Goal: Transaction & Acquisition: Purchase product/service

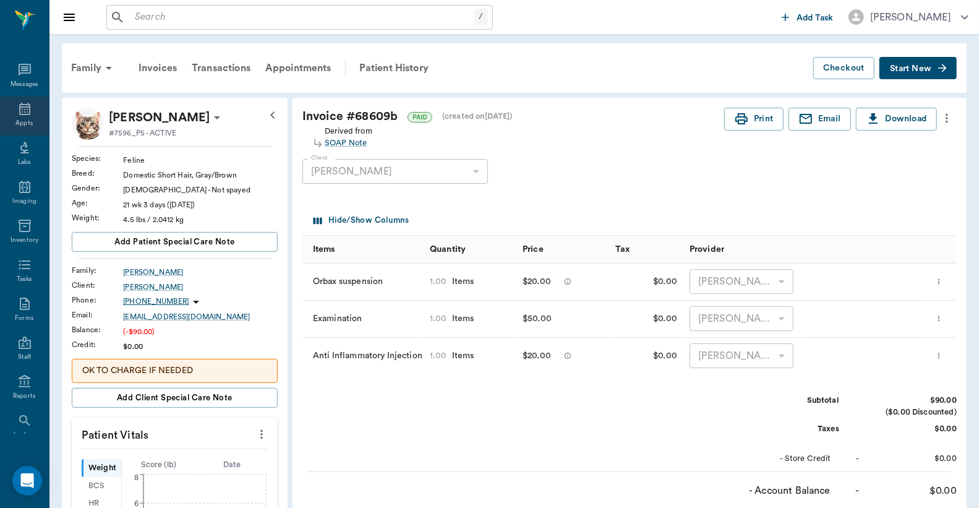
click at [23, 117] on div "Appts" at bounding box center [24, 115] width 49 height 39
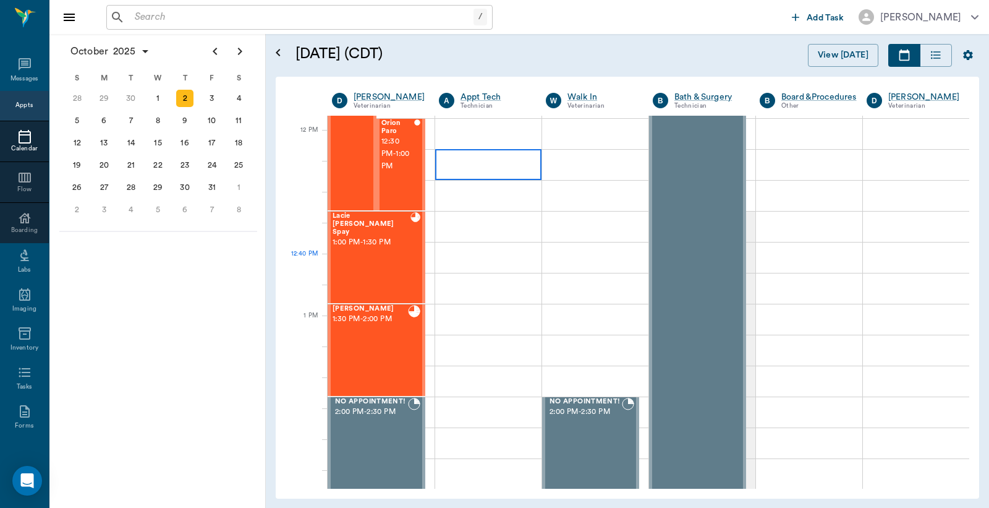
scroll to position [733, 0]
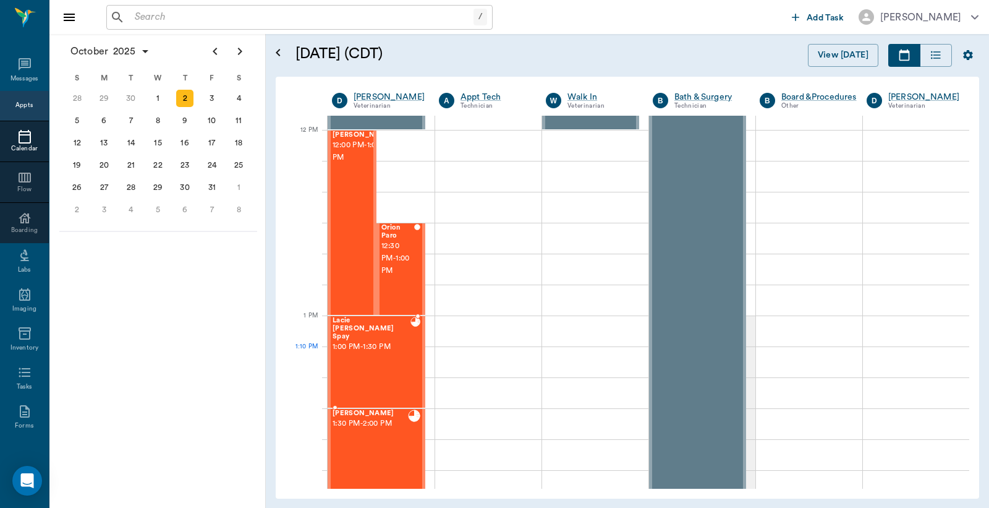
drag, startPoint x: 375, startPoint y: 355, endPoint x: 524, endPoint y: 314, distance: 154.5
click at [375, 355] on div "Lacie [PERSON_NAME] Spay 1:00 PM - 1:30 PM" at bounding box center [372, 362] width 78 height 90
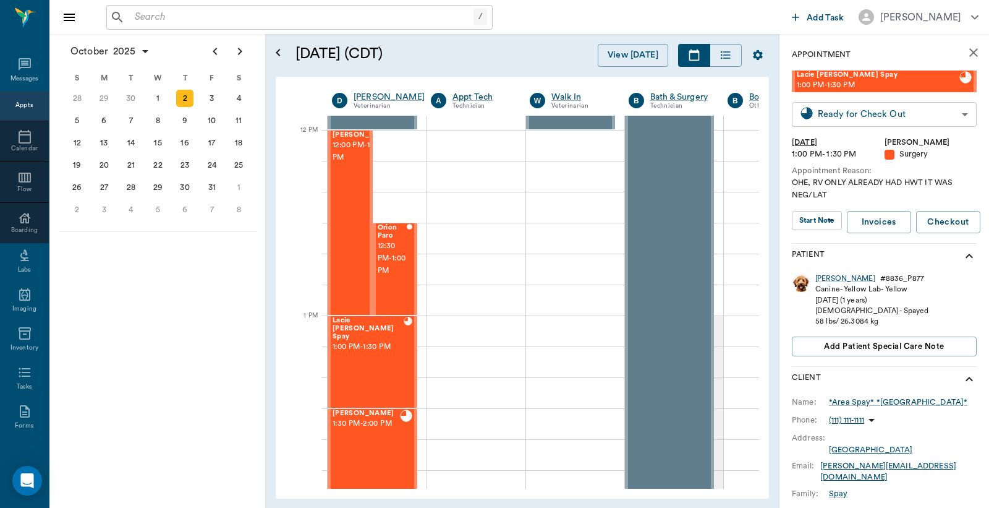
click at [859, 110] on body "/ ​ Add Task [PERSON_NAME] Nectar Messages Appts Calendar Flow Boarding Labs Im…" at bounding box center [494, 254] width 989 height 508
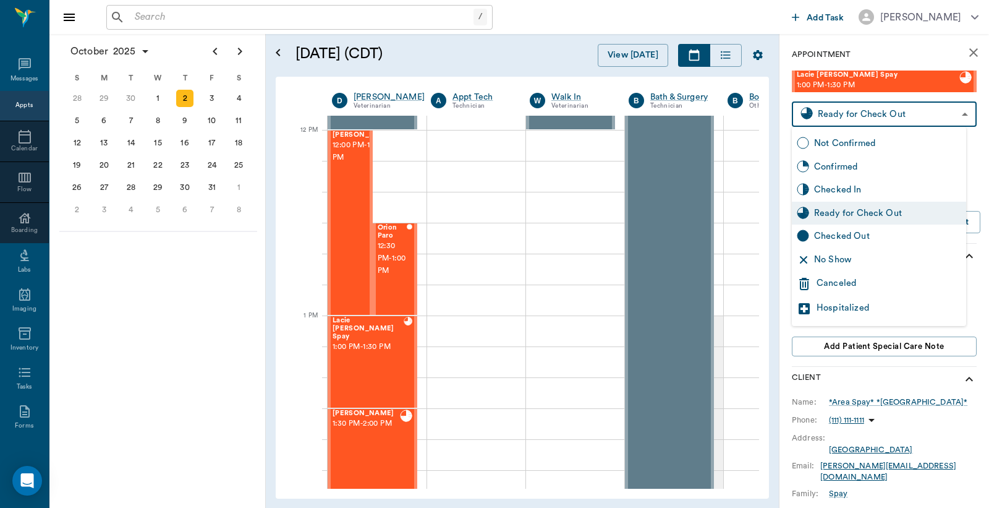
click at [846, 238] on div "Checked Out" at bounding box center [887, 236] width 147 height 14
type input "CHECKED_OUT"
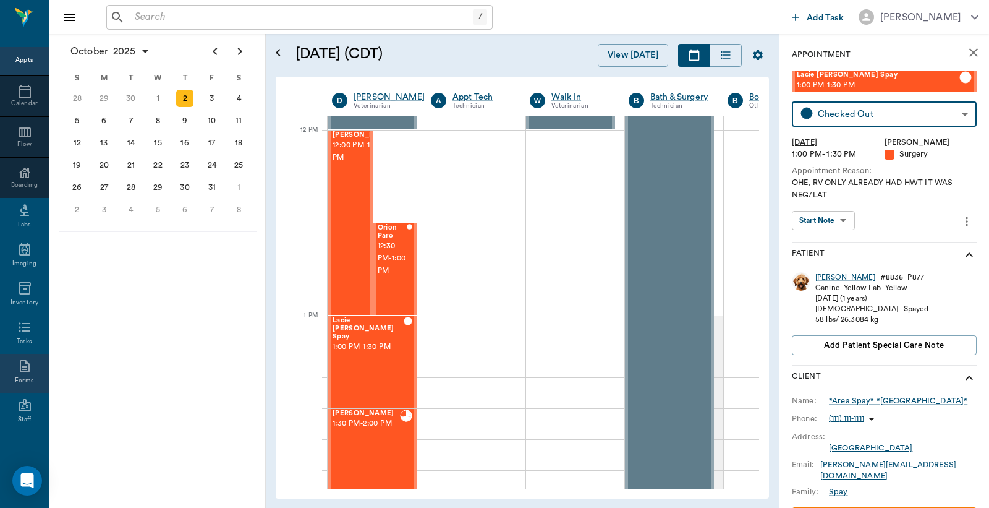
scroll to position [164, 0]
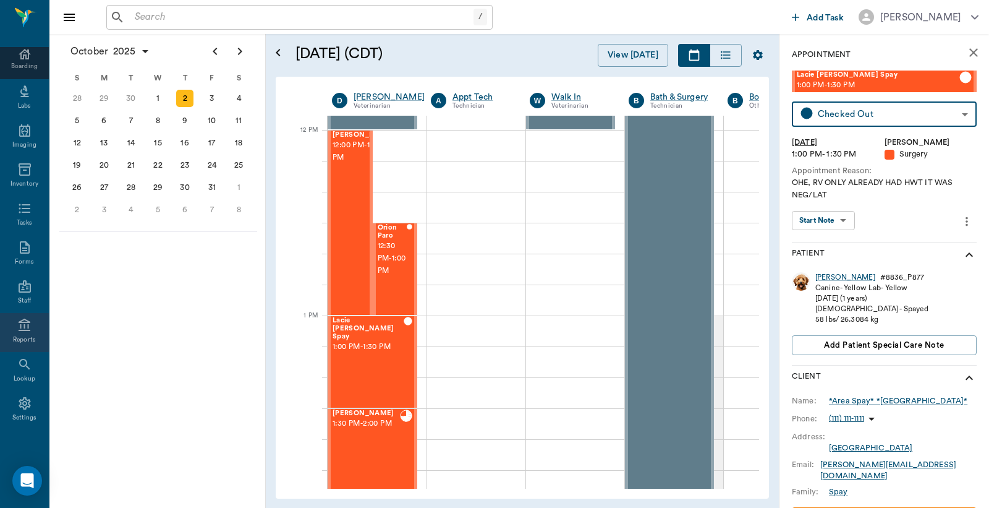
click at [19, 329] on icon at bounding box center [25, 324] width 12 height 12
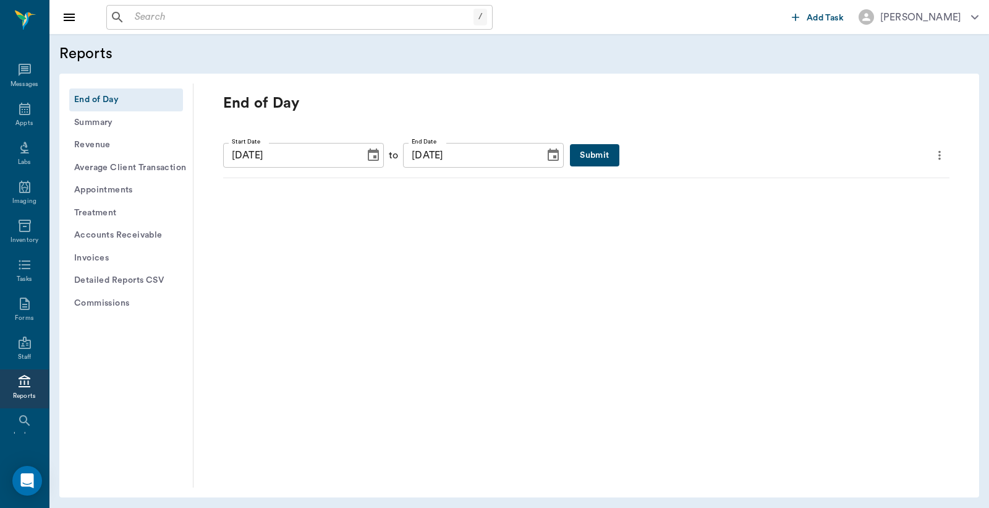
scroll to position [57, 0]
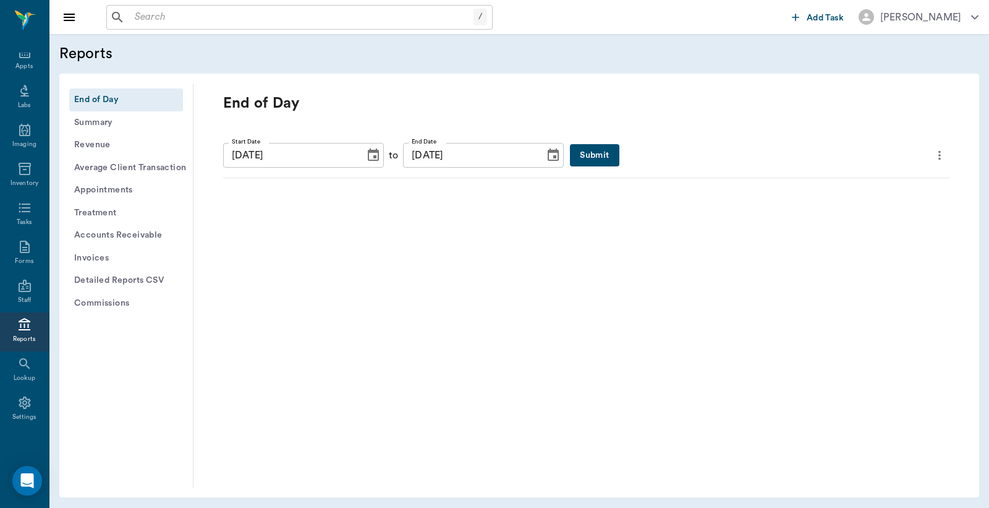
click at [574, 153] on button "Submit" at bounding box center [594, 155] width 49 height 23
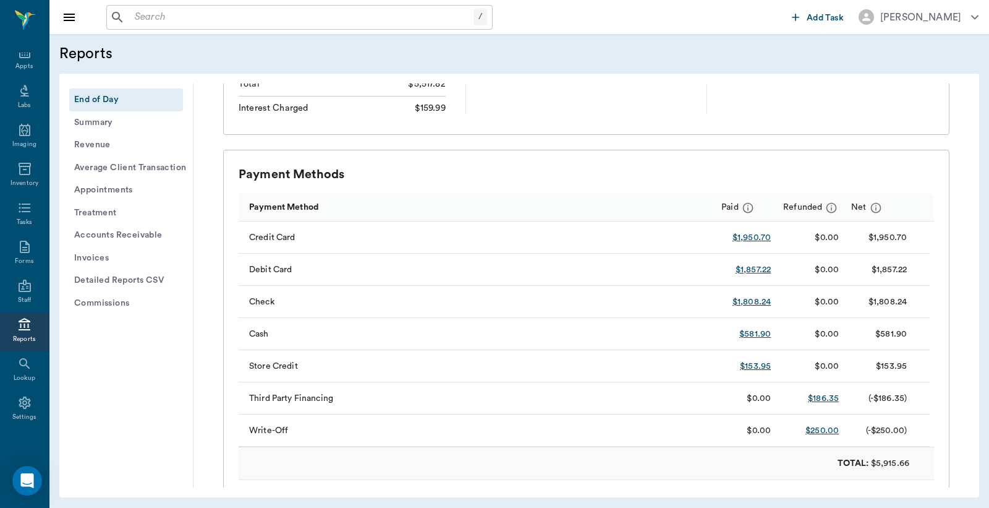
scroll to position [0, 0]
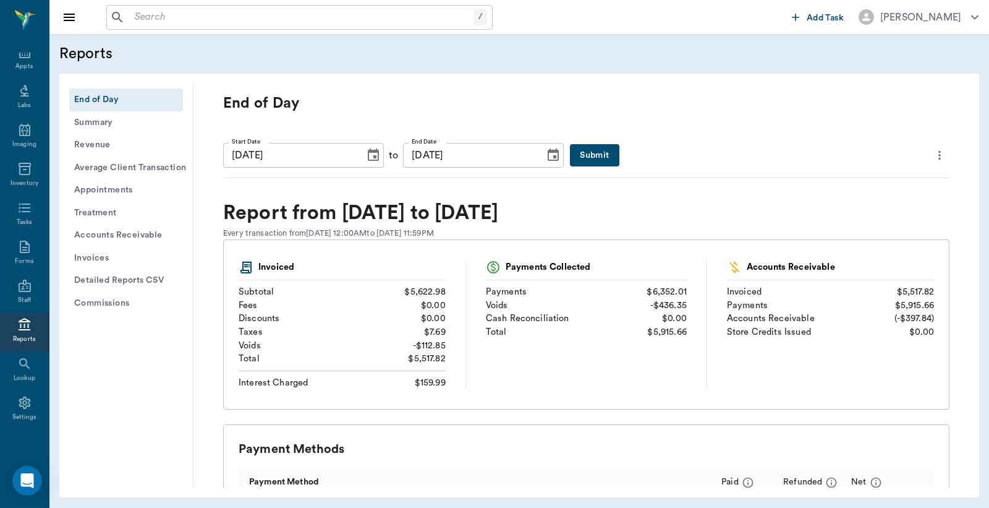
click at [933, 153] on icon "more" at bounding box center [940, 155] width 14 height 15
click at [847, 226] on span "Print Report" at bounding box center [870, 225] width 118 height 13
click at [135, 17] on input "text" at bounding box center [302, 17] width 344 height 17
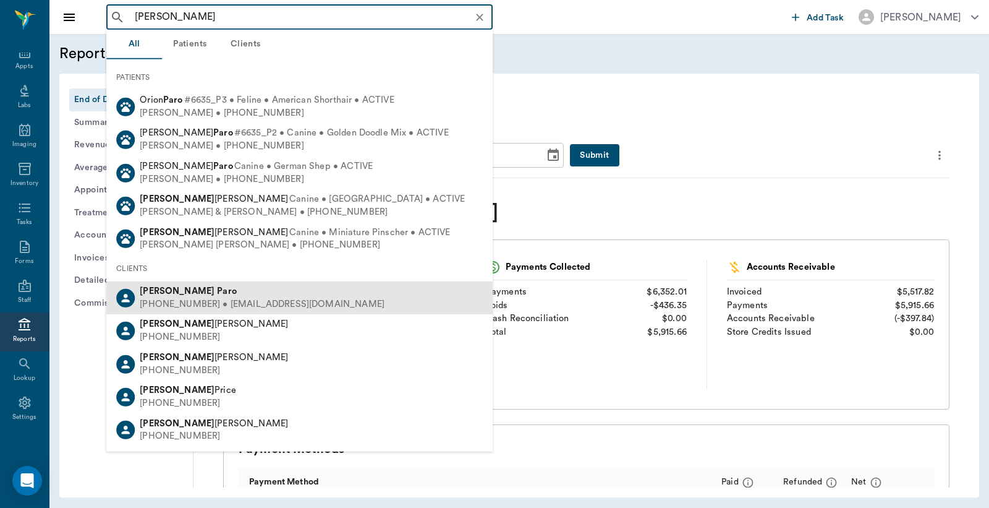
click at [171, 308] on div "[PHONE_NUMBER] • [EMAIL_ADDRESS][DOMAIN_NAME]" at bounding box center [262, 304] width 245 height 13
type input "[PERSON_NAME]"
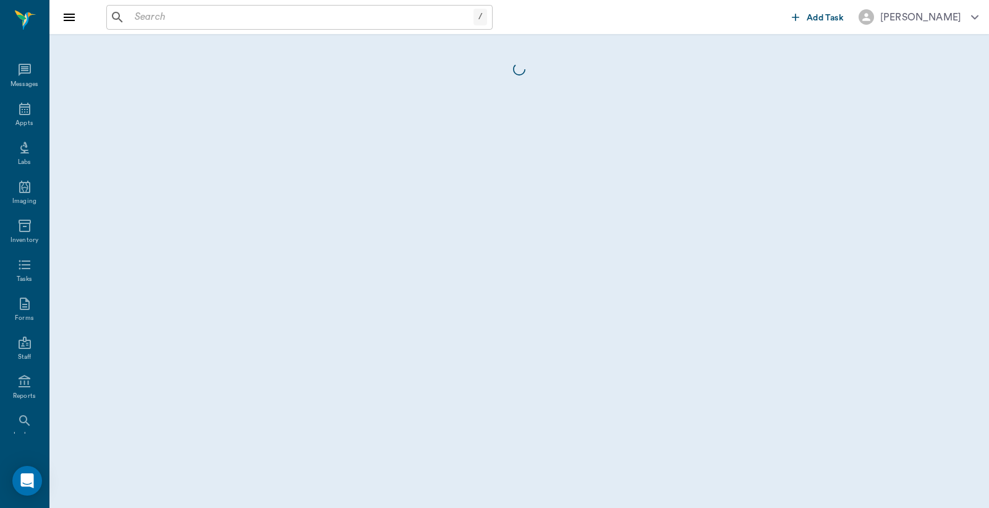
scroll to position [57, 0]
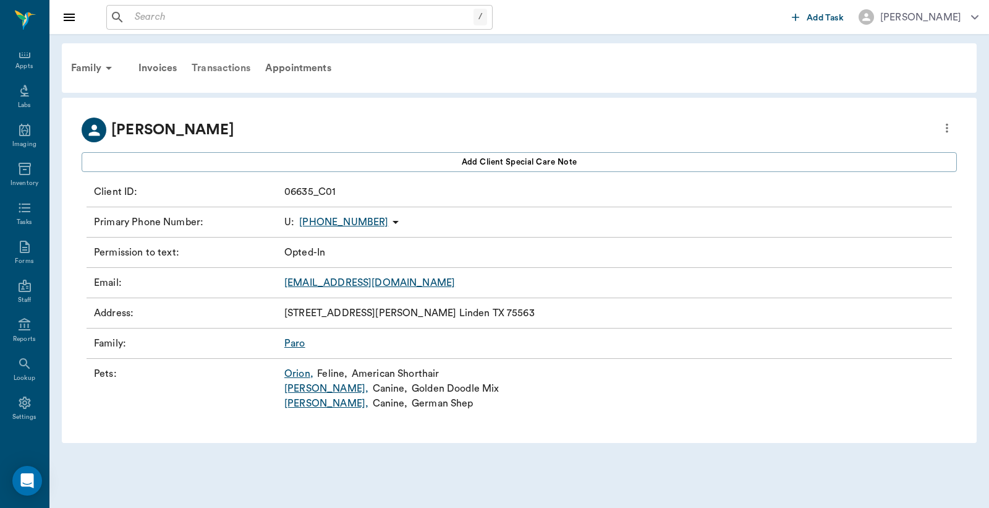
click at [226, 66] on div "Transactions" at bounding box center [221, 68] width 74 height 30
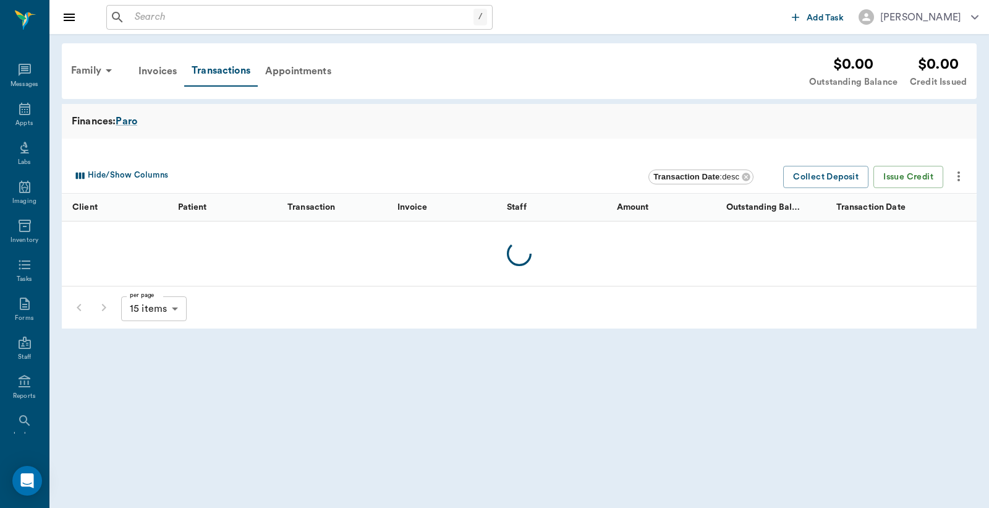
scroll to position [57, 0]
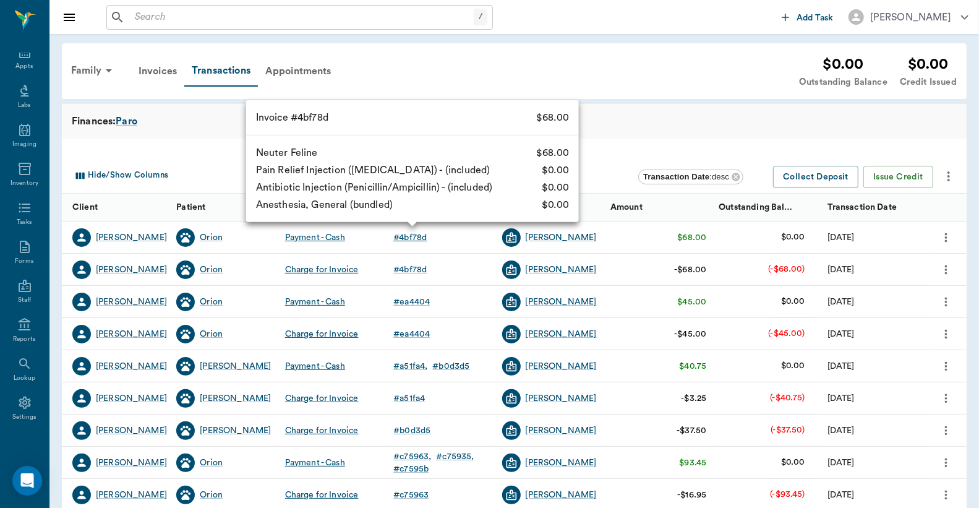
click at [409, 238] on div "# 4bf78d" at bounding box center [409, 237] width 33 height 12
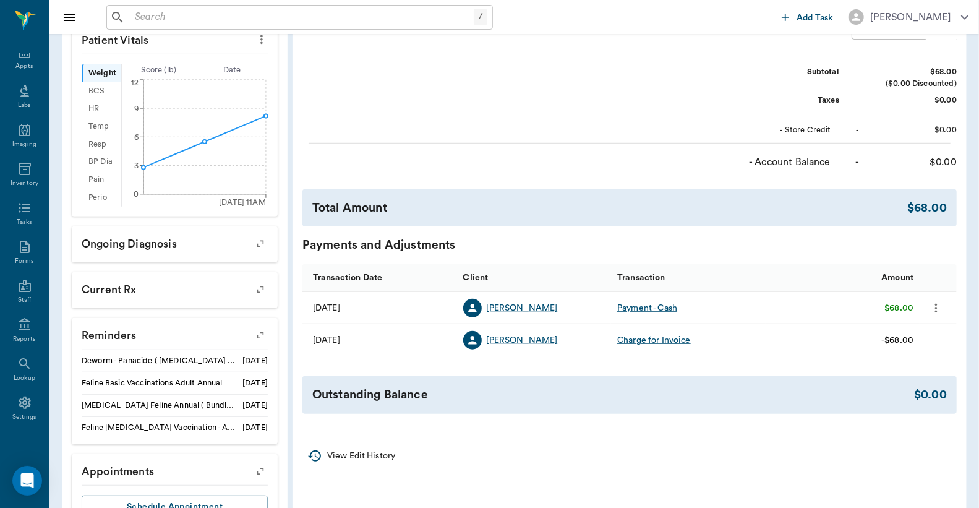
scroll to position [366, 0]
click at [940, 315] on icon "more" at bounding box center [936, 307] width 14 height 15
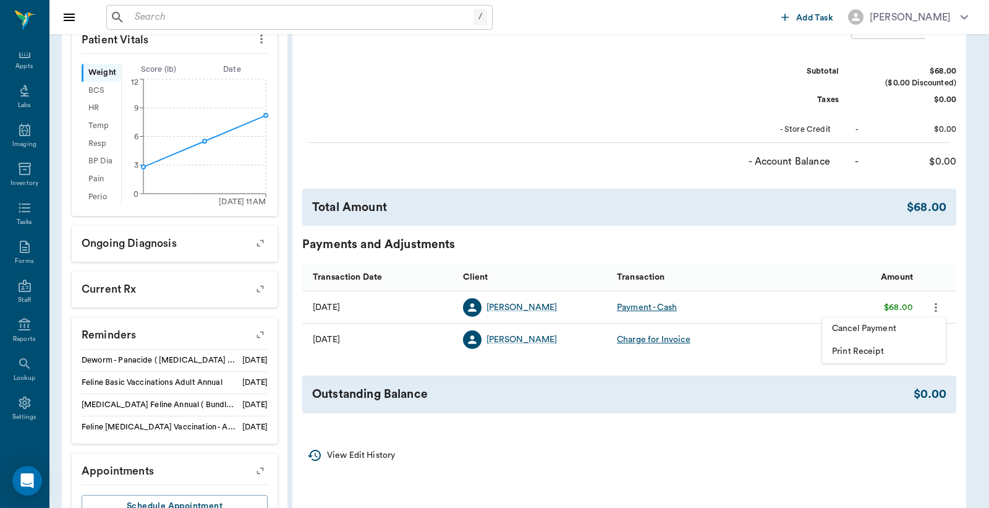
click at [866, 328] on span "Cancel Payment" at bounding box center [884, 328] width 104 height 13
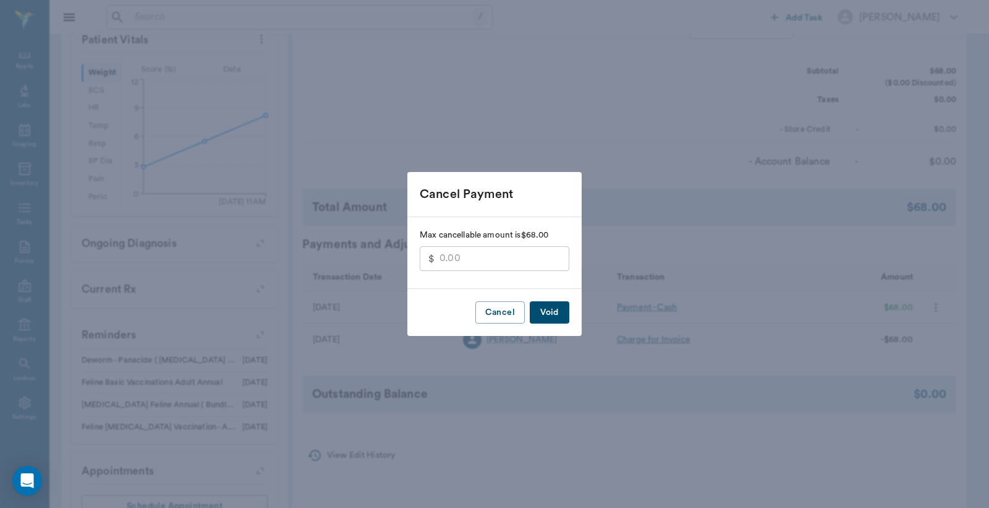
type input "68.00"
click at [539, 306] on button "Void" at bounding box center [550, 312] width 40 height 23
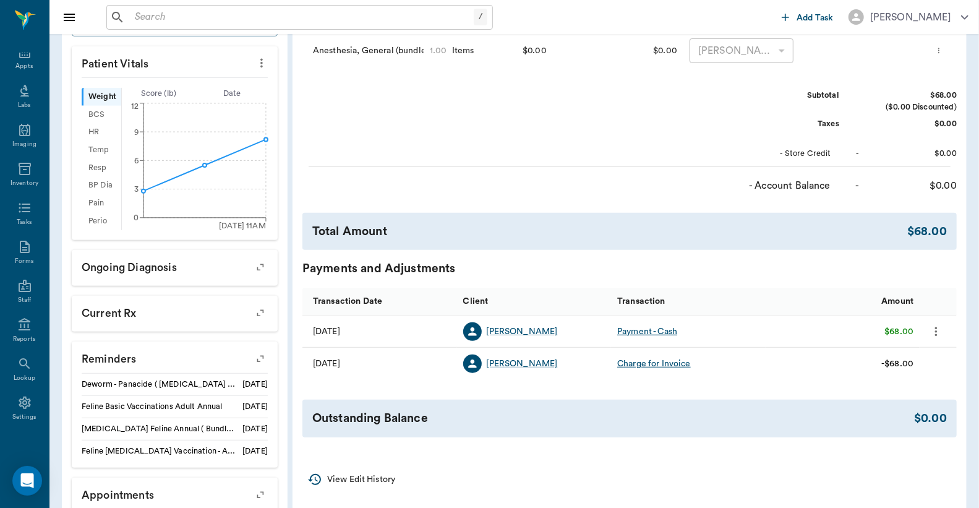
scroll to position [231, 0]
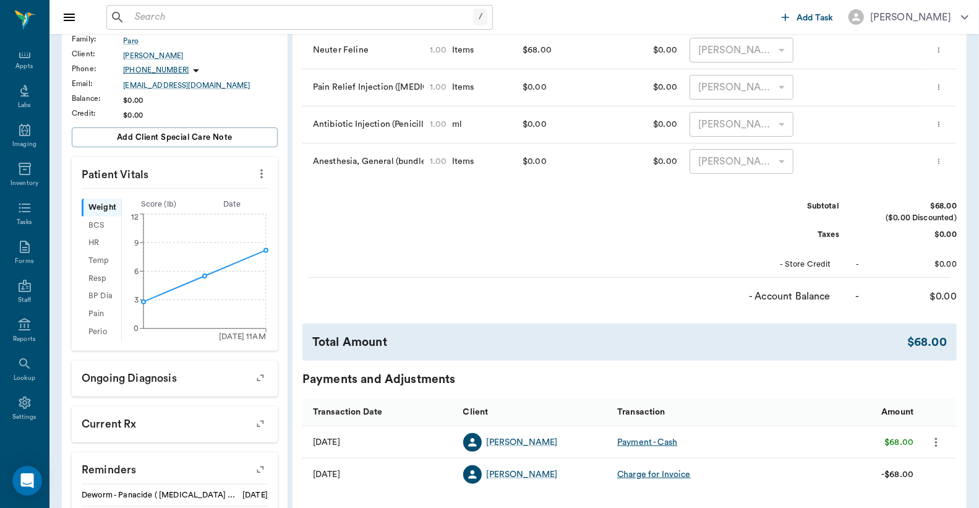
click at [935, 442] on icon "more" at bounding box center [936, 441] width 2 height 9
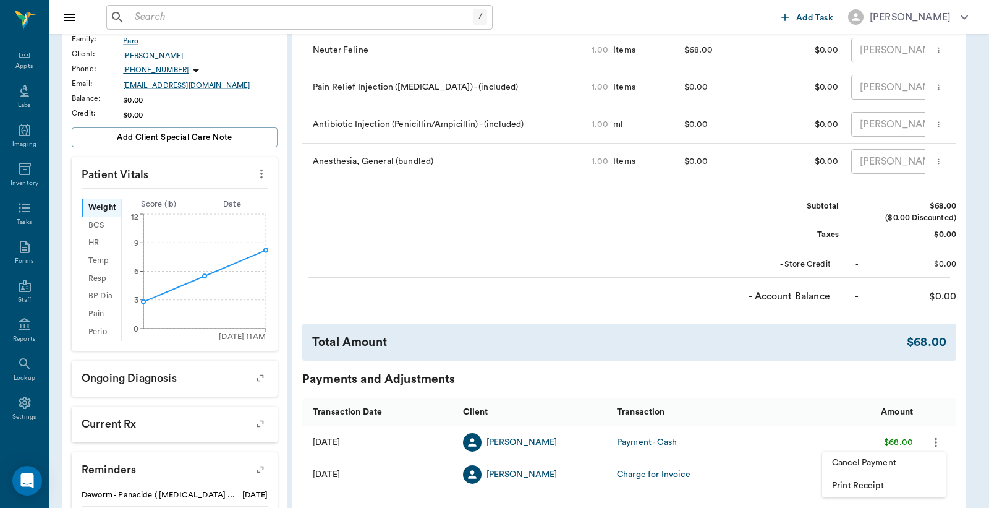
click at [878, 460] on span "Cancel Payment" at bounding box center [884, 462] width 104 height 13
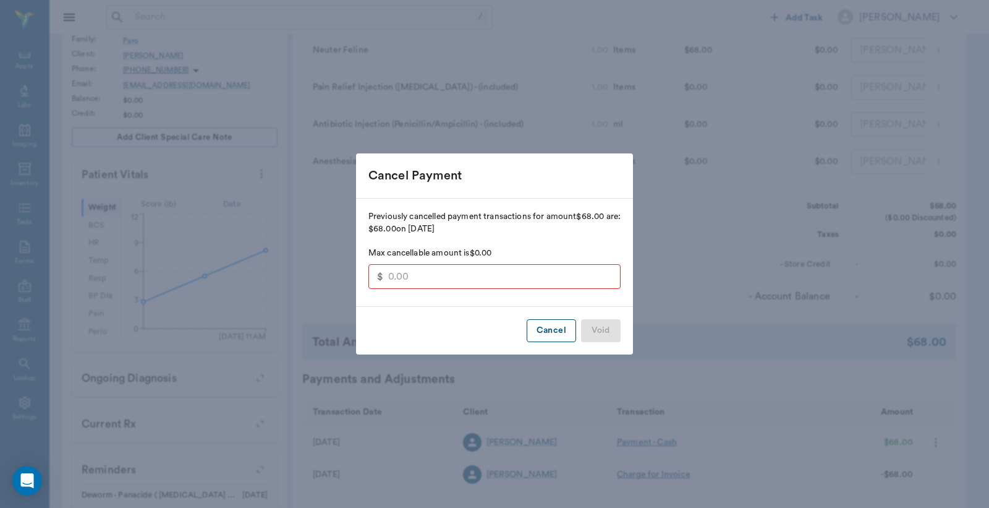
click at [547, 330] on button "Cancel" at bounding box center [551, 330] width 49 height 23
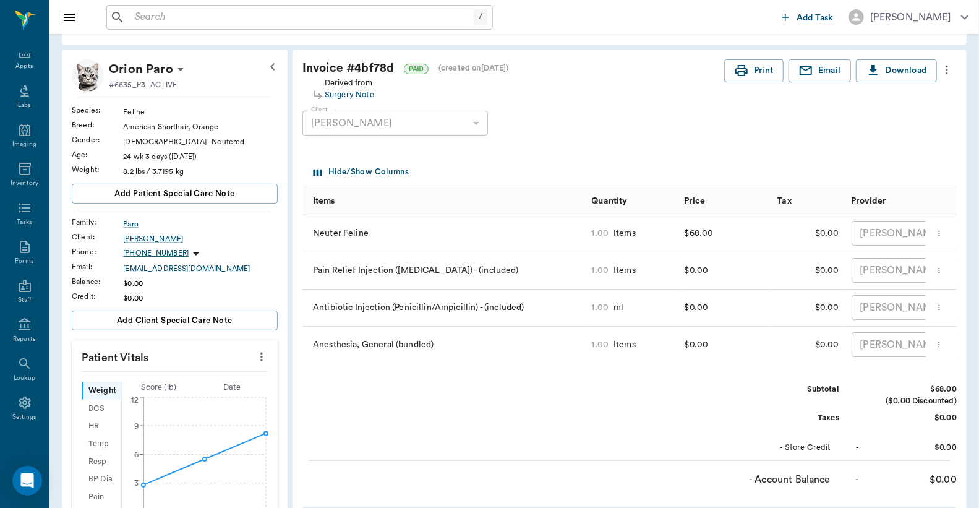
scroll to position [0, 0]
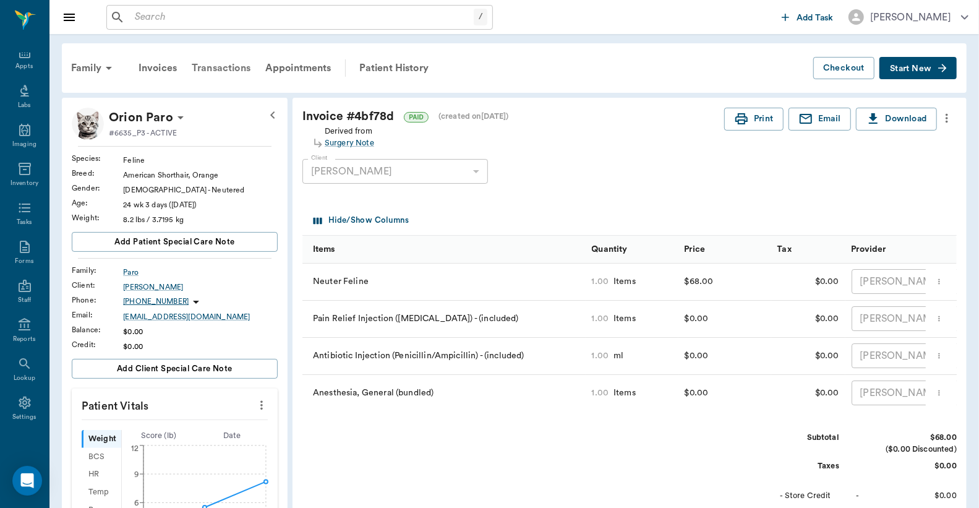
click at [229, 69] on div "Transactions" at bounding box center [221, 68] width 74 height 30
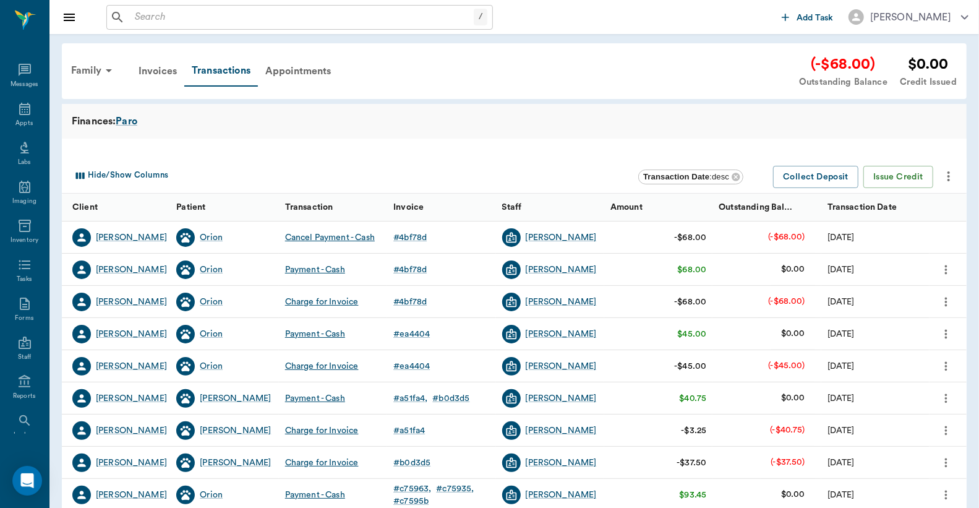
scroll to position [57, 0]
click at [946, 270] on icon "more" at bounding box center [946, 269] width 2 height 9
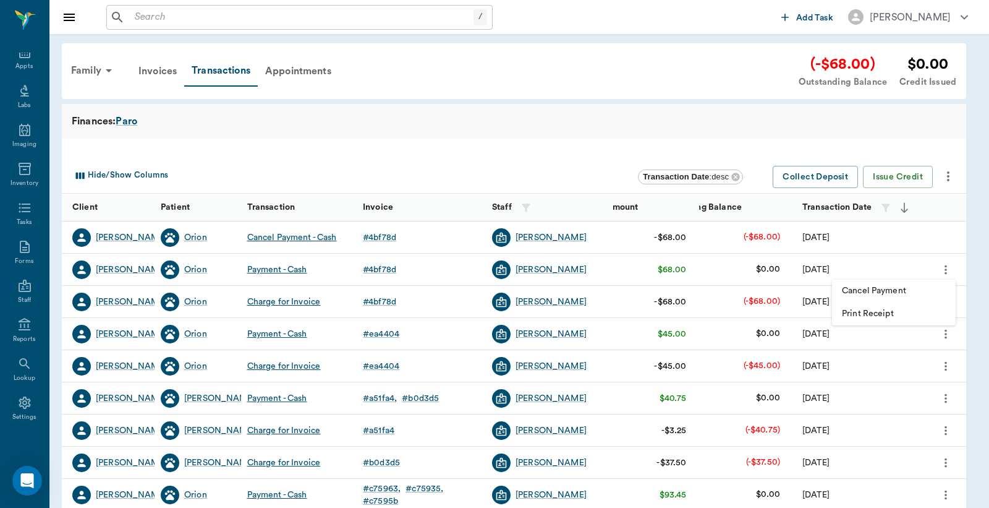
click at [892, 287] on span "Cancel Payment" at bounding box center [894, 290] width 104 height 13
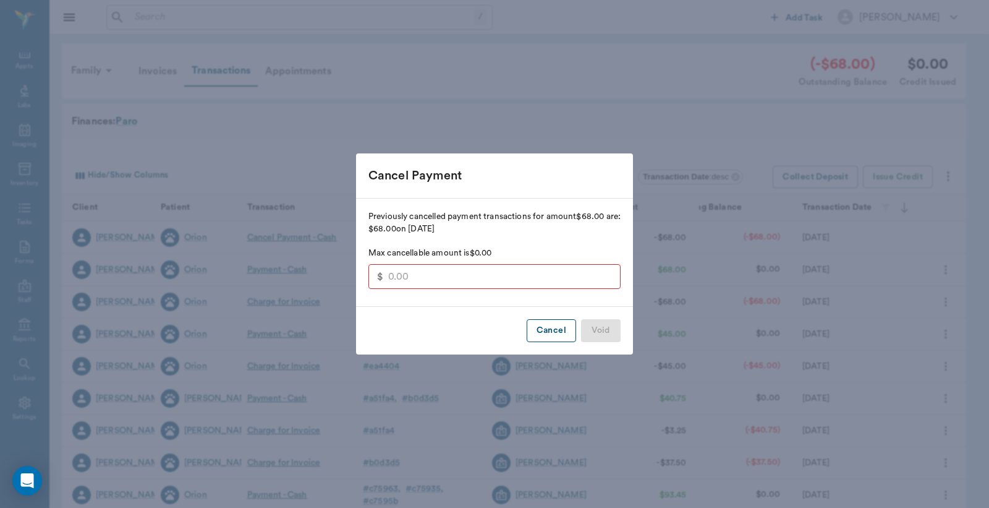
click at [545, 333] on button "Cancel" at bounding box center [551, 330] width 49 height 23
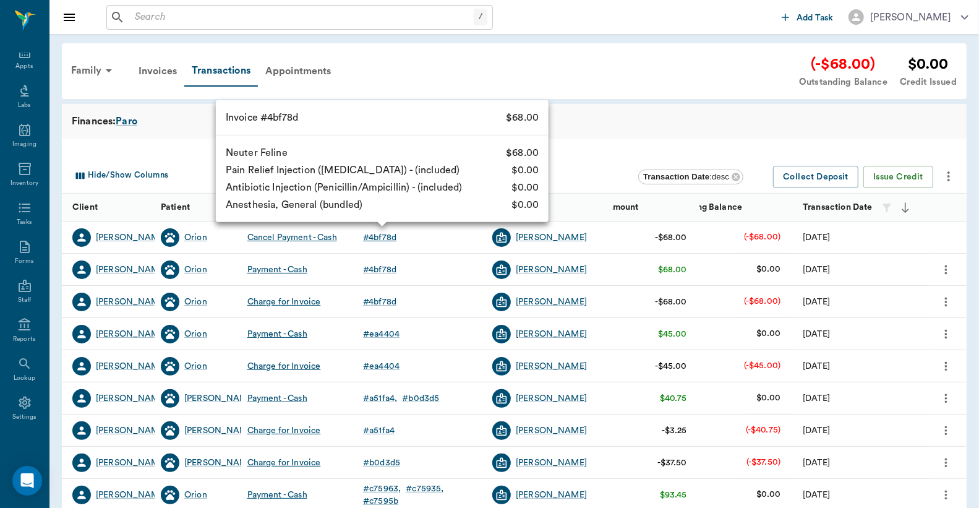
click at [378, 237] on div "# 4bf78d" at bounding box center [379, 237] width 33 height 12
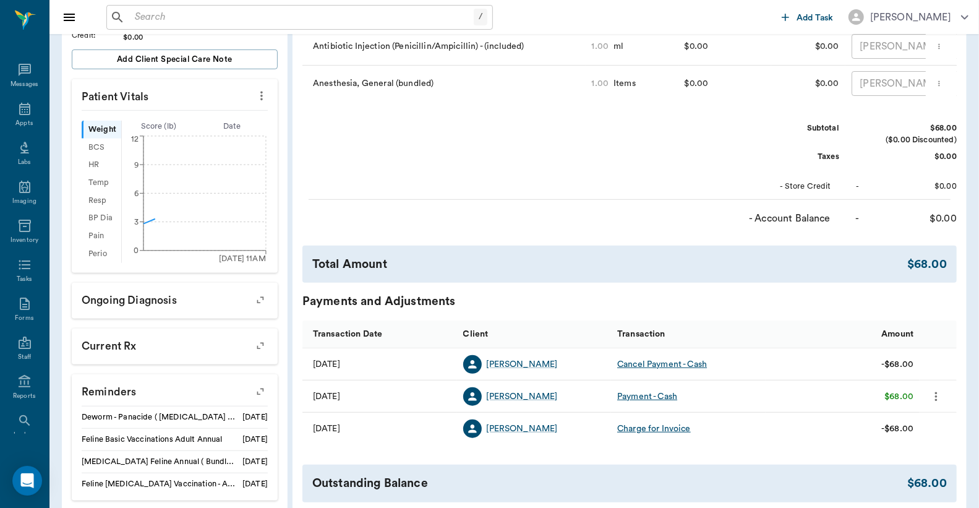
scroll to position [57, 0]
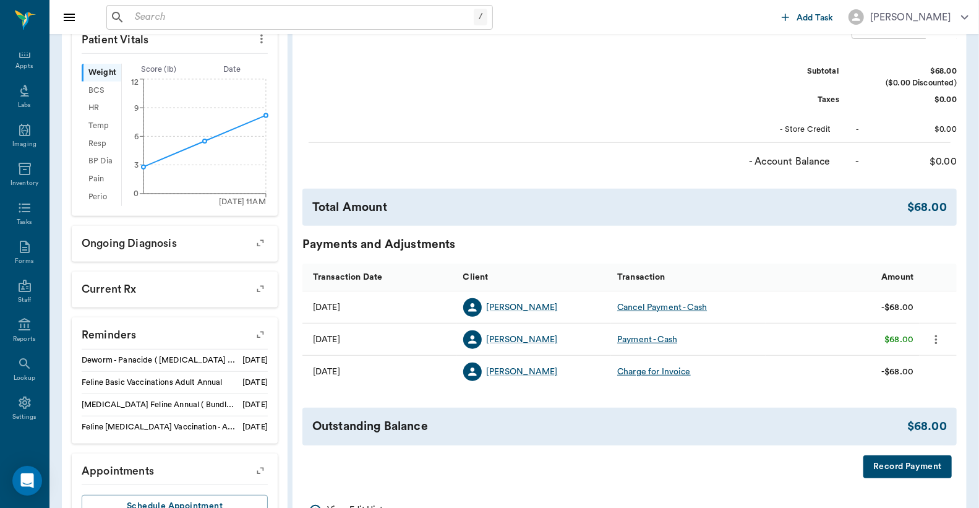
click at [881, 478] on button "Record Payment" at bounding box center [907, 466] width 88 height 23
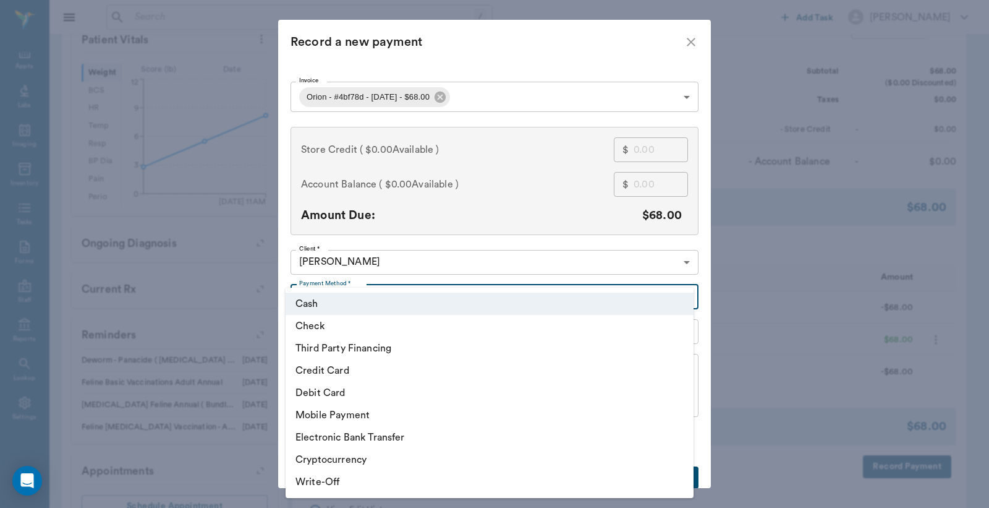
click at [681, 294] on body "/ ​ Add Task [PERSON_NAME] Nectar Messages Appts Labs Imaging Inventory Tasks F…" at bounding box center [494, 95] width 989 height 922
click at [349, 390] on li "Debit Card" at bounding box center [490, 392] width 408 height 22
type input "DEBIT_CARD"
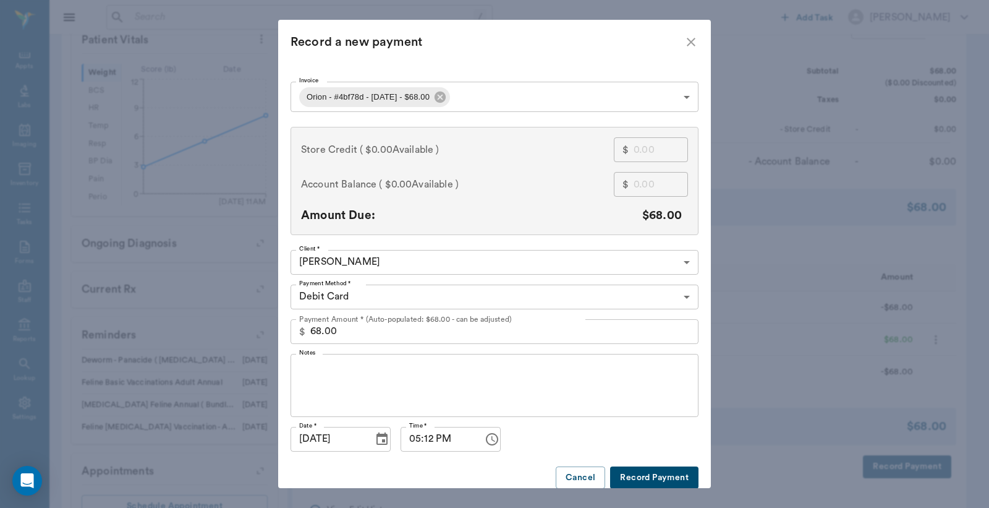
click at [644, 476] on button "Record Payment" at bounding box center [654, 477] width 88 height 23
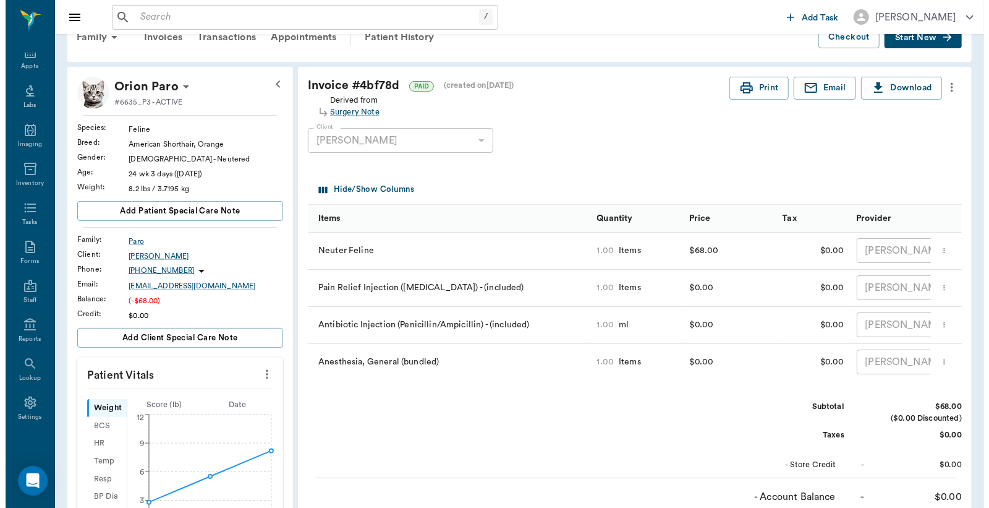
scroll to position [0, 0]
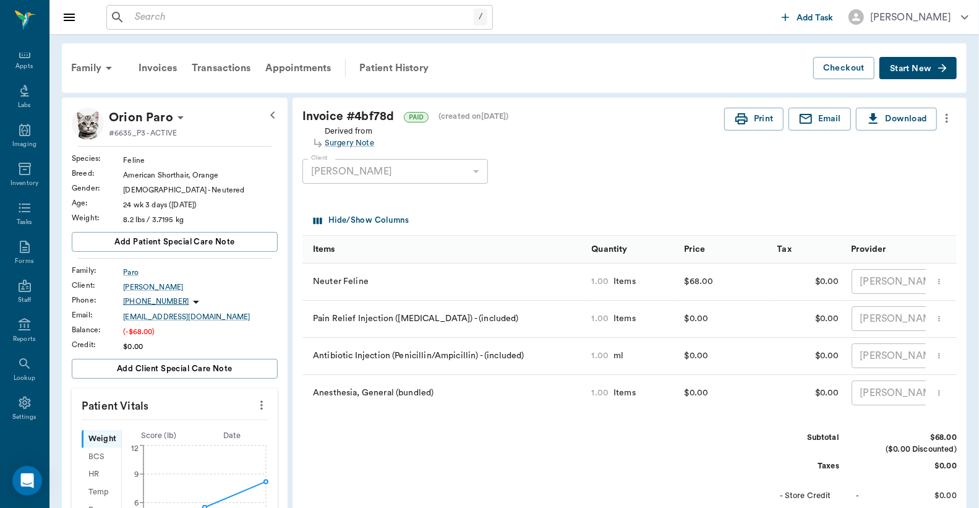
click at [139, 21] on input "text" at bounding box center [302, 17] width 344 height 17
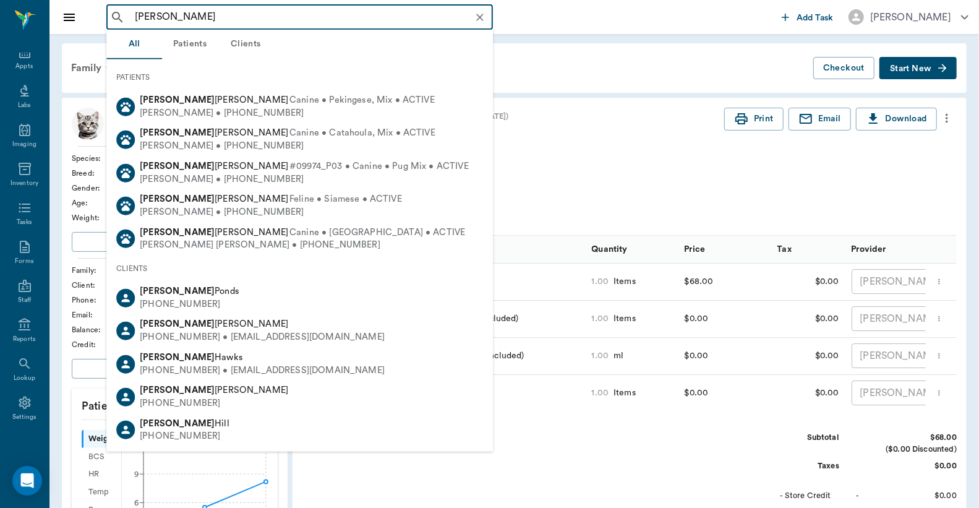
type input "[PERSON_NAME]"
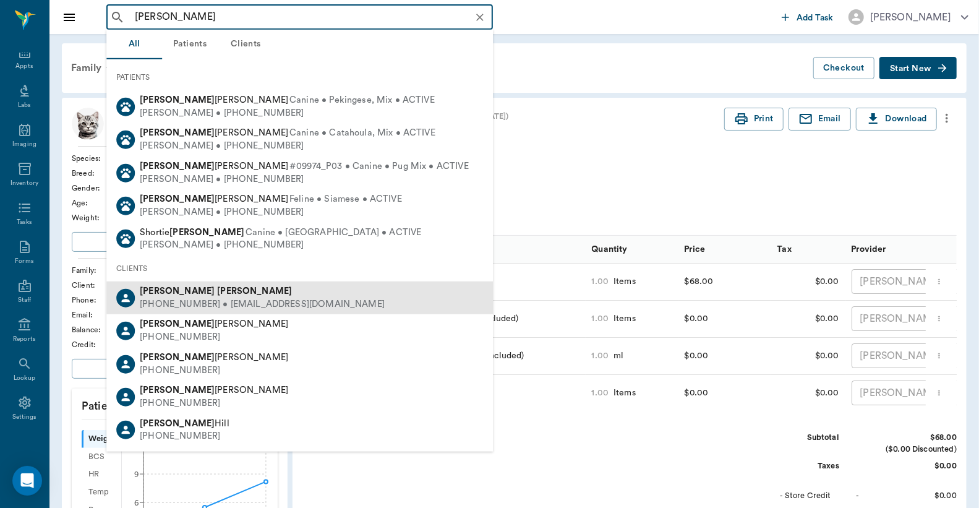
click at [214, 306] on div "[PHONE_NUMBER] • [EMAIL_ADDRESS][DOMAIN_NAME]" at bounding box center [262, 304] width 245 height 13
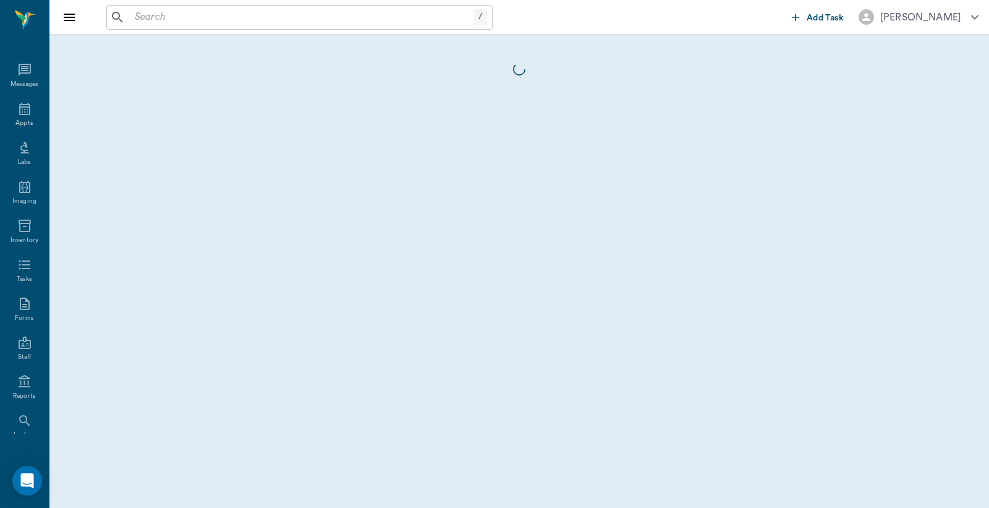
scroll to position [57, 0]
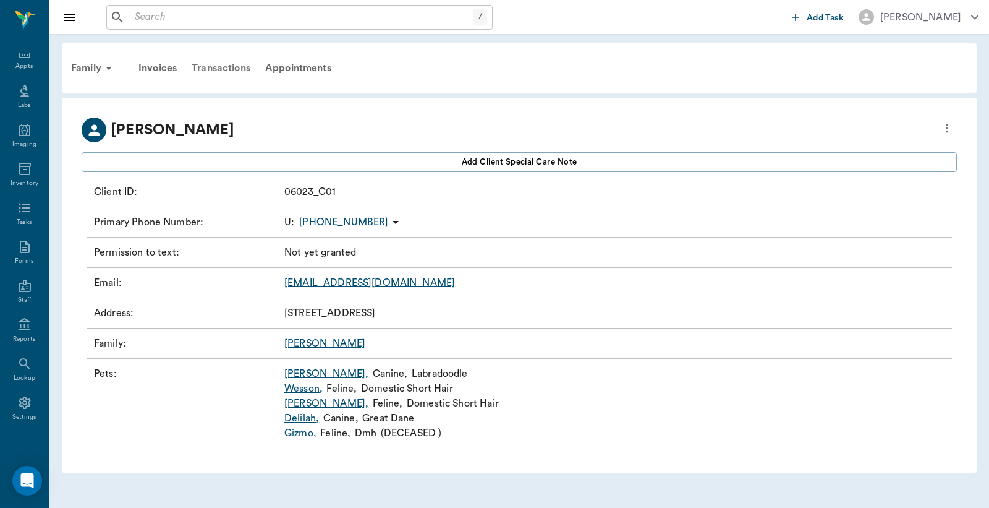
click at [226, 66] on div "Transactions" at bounding box center [221, 68] width 74 height 30
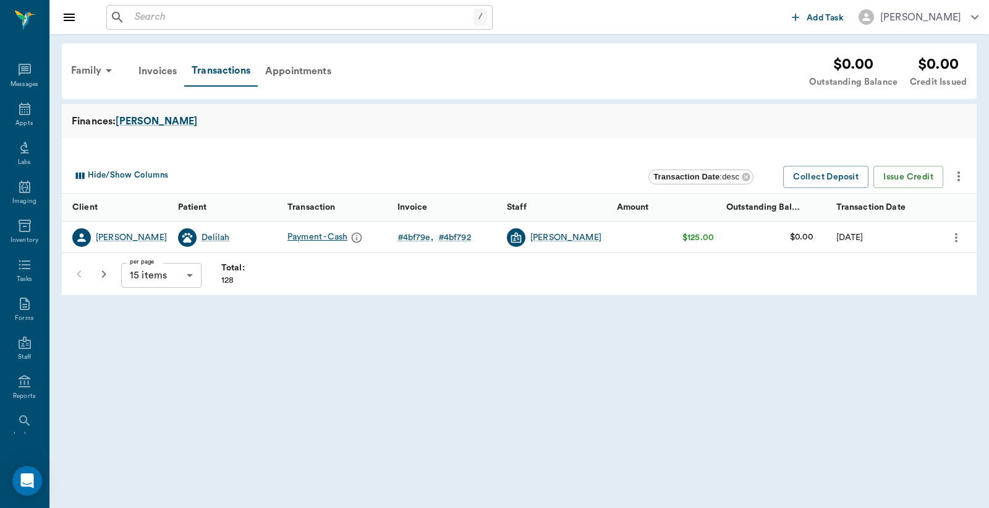
scroll to position [57, 0]
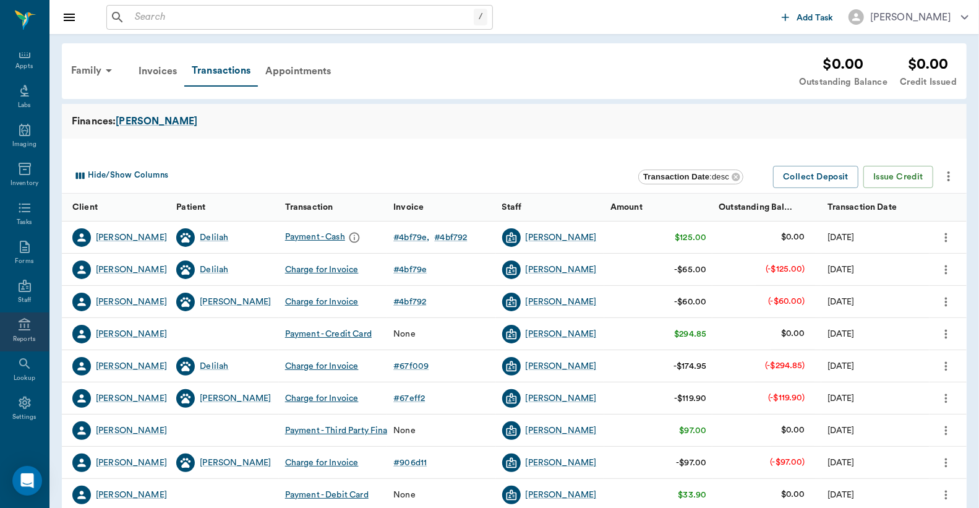
click at [17, 334] on div "Reports" at bounding box center [24, 338] width 23 height 9
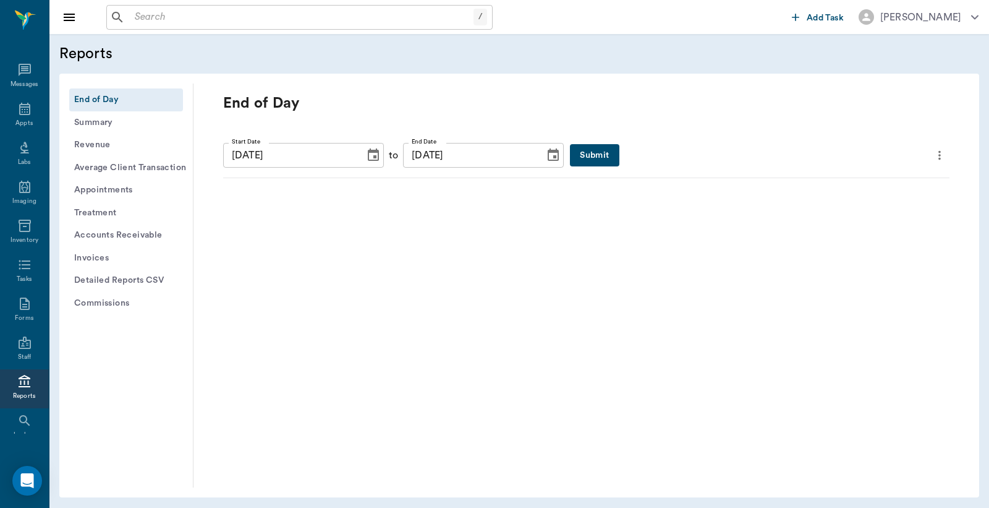
scroll to position [57, 0]
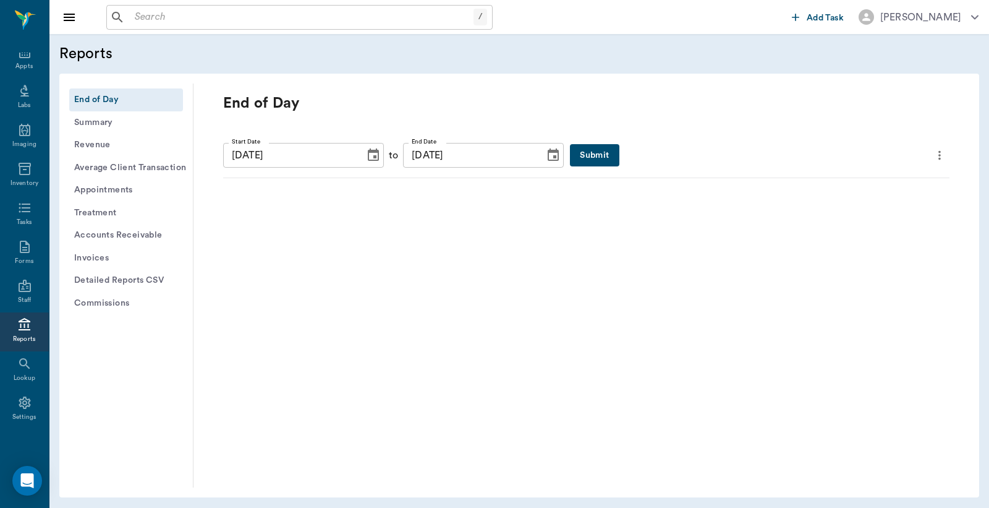
click at [577, 156] on button "Submit" at bounding box center [594, 155] width 49 height 23
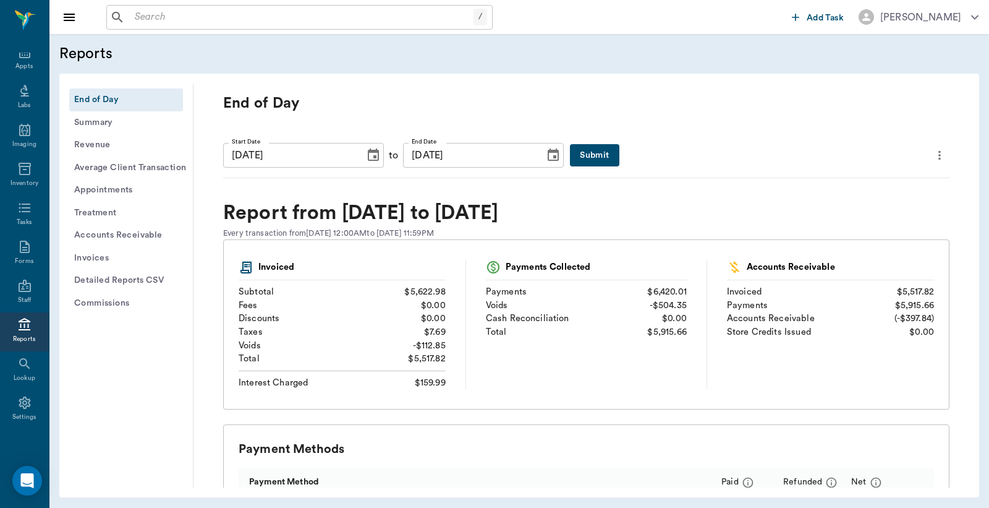
click at [933, 156] on icon "more" at bounding box center [940, 155] width 14 height 15
click at [858, 224] on span "Print Report" at bounding box center [870, 225] width 118 height 13
